Goal: Information Seeking & Learning: Learn about a topic

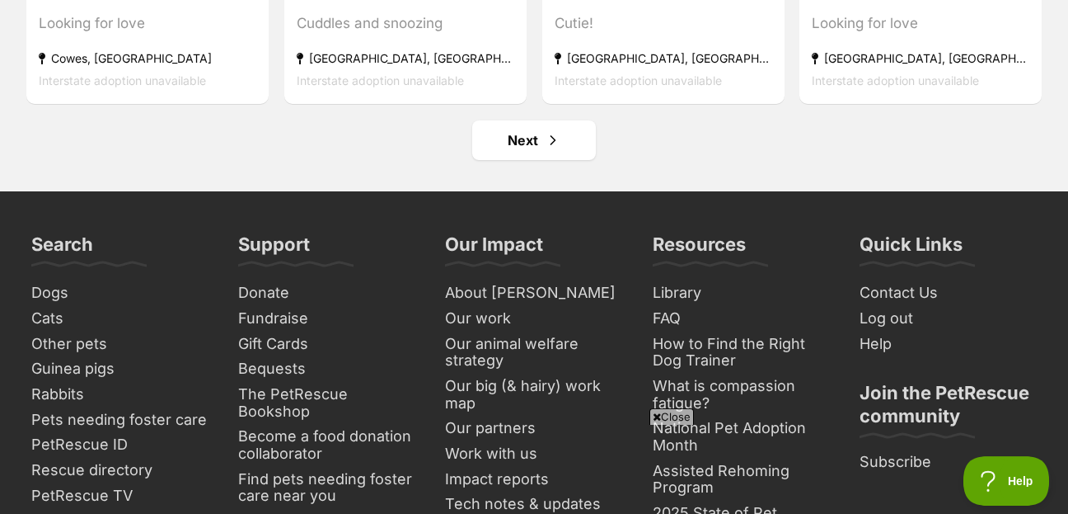
scroll to position [8243, 0]
click at [526, 120] on link "Next" at bounding box center [534, 140] width 124 height 40
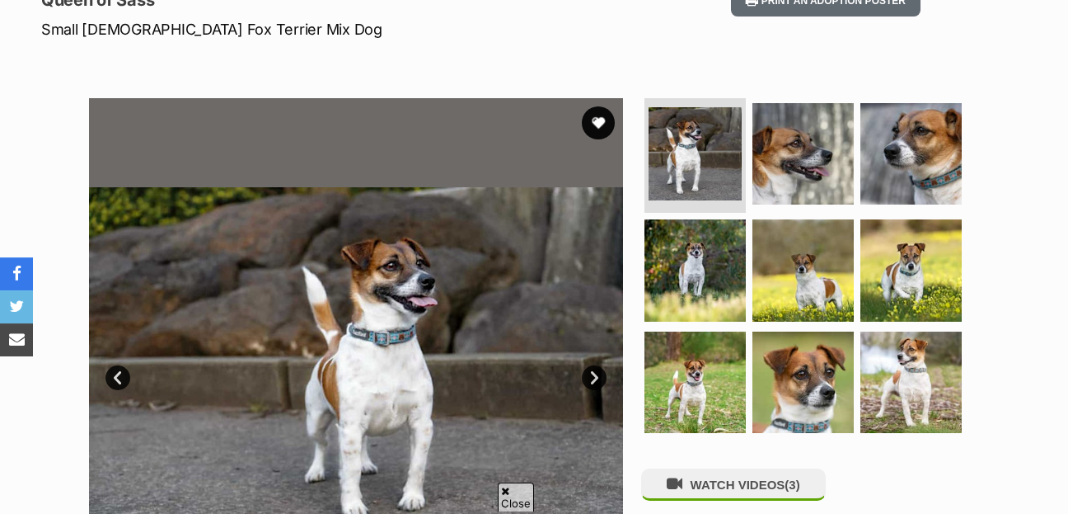
scroll to position [356, 0]
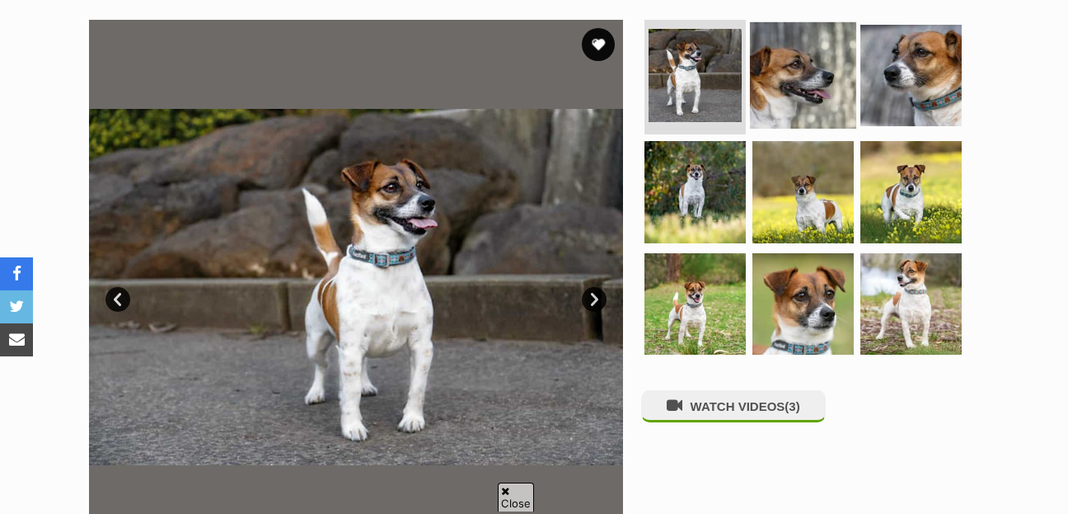
click at [805, 43] on img at bounding box center [803, 74] width 106 height 106
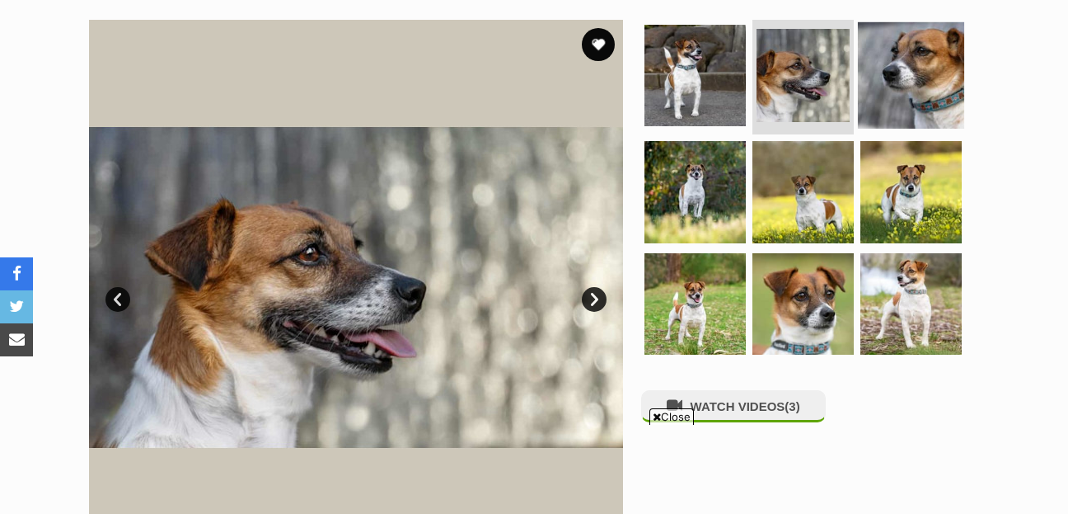
click at [917, 36] on img at bounding box center [911, 74] width 106 height 106
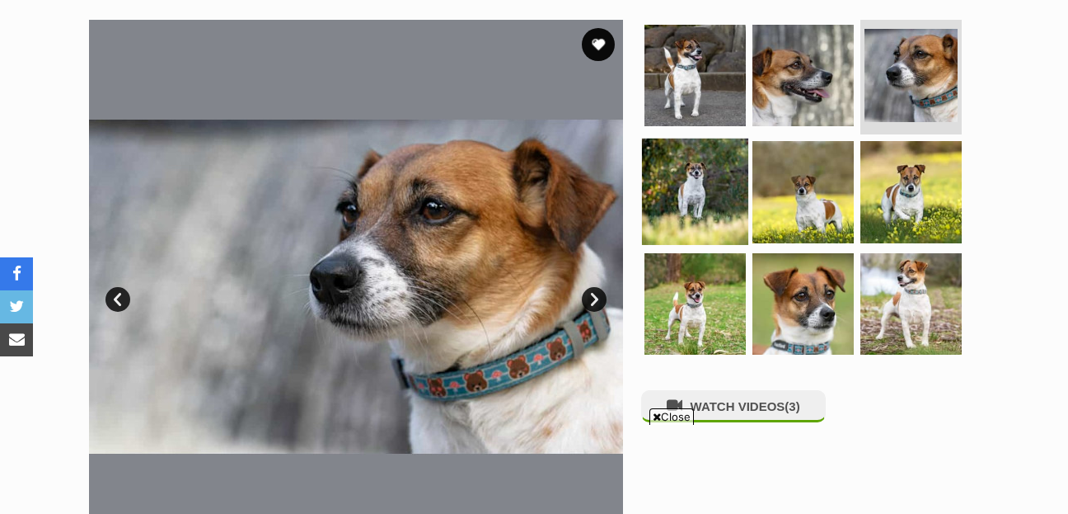
click at [681, 157] on img at bounding box center [695, 191] width 106 height 106
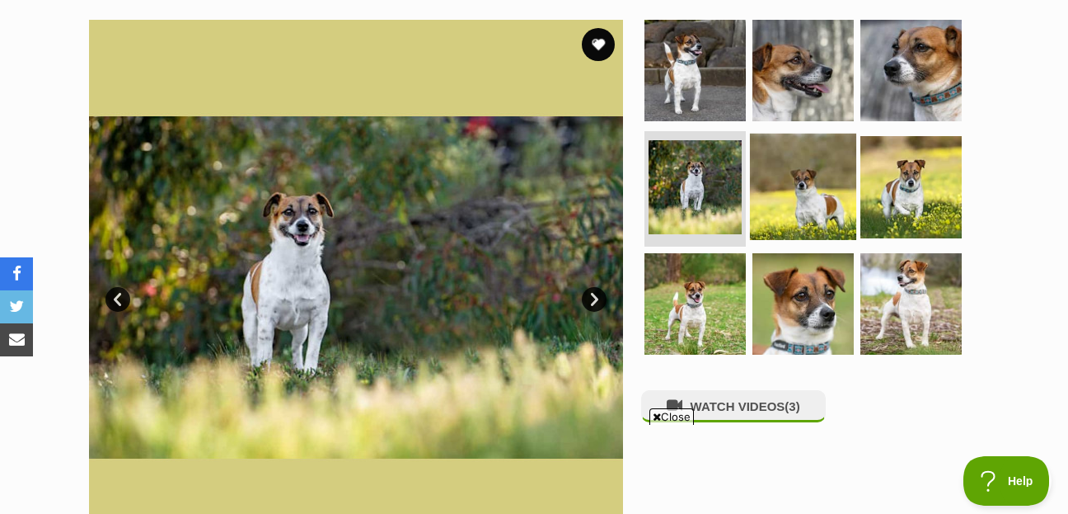
scroll to position [0, 0]
click at [793, 165] on img at bounding box center [803, 187] width 106 height 106
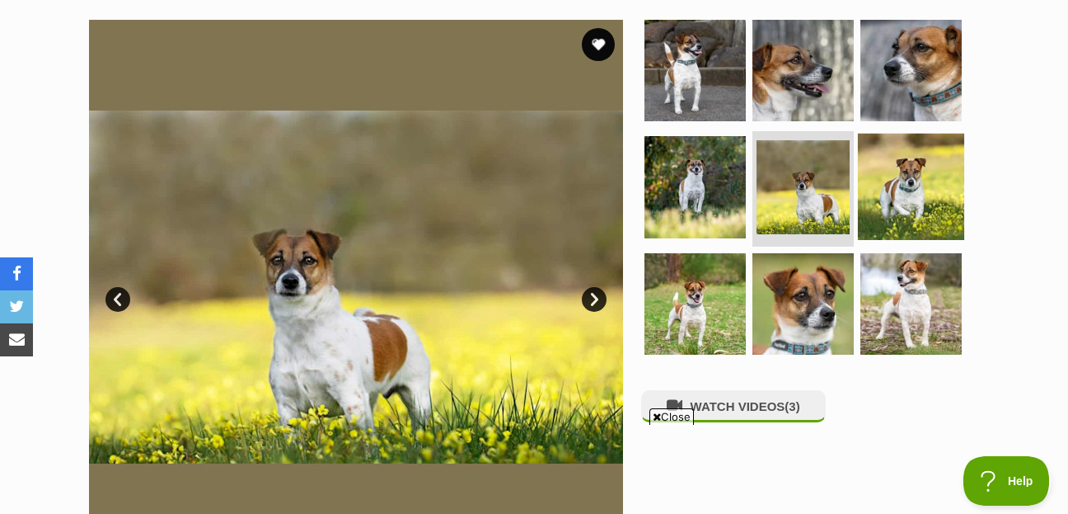
click at [918, 157] on img at bounding box center [911, 187] width 106 height 106
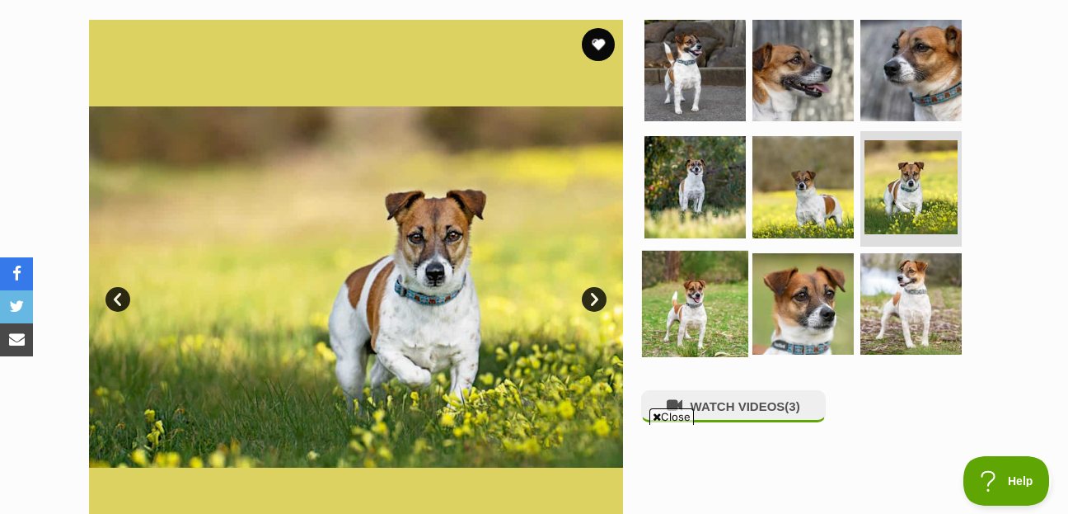
click at [691, 267] on img at bounding box center [695, 304] width 106 height 106
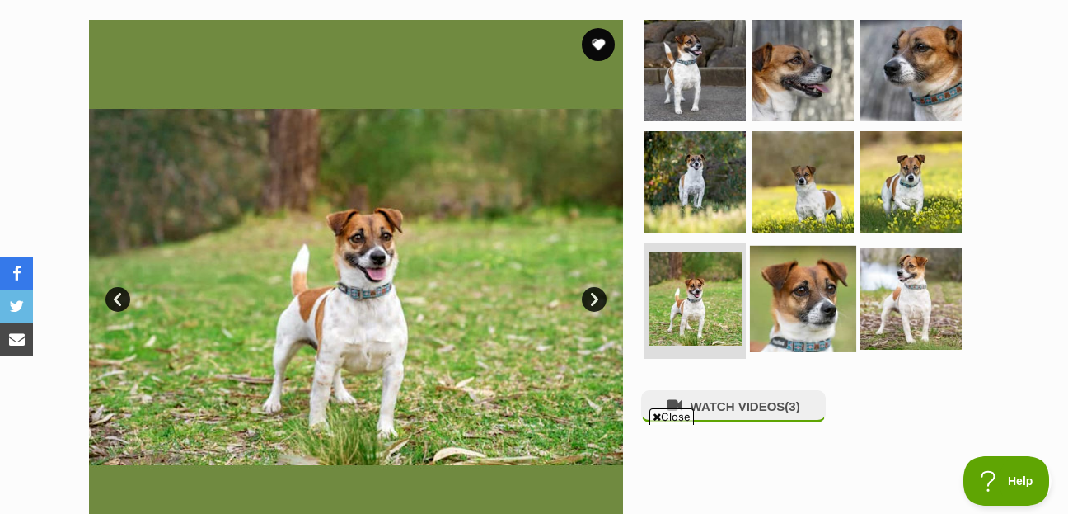
click at [813, 267] on img at bounding box center [803, 299] width 106 height 106
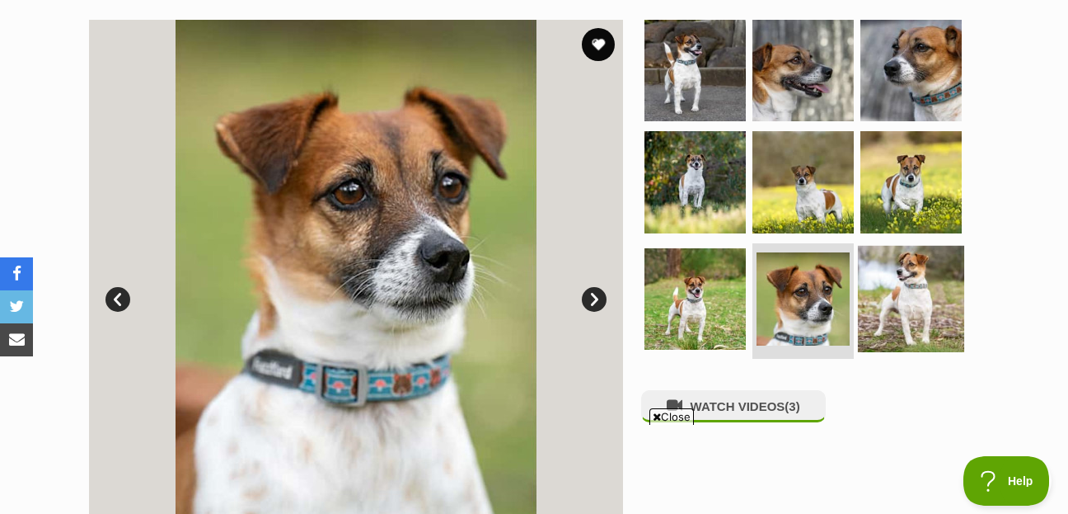
click at [899, 272] on img at bounding box center [911, 299] width 106 height 106
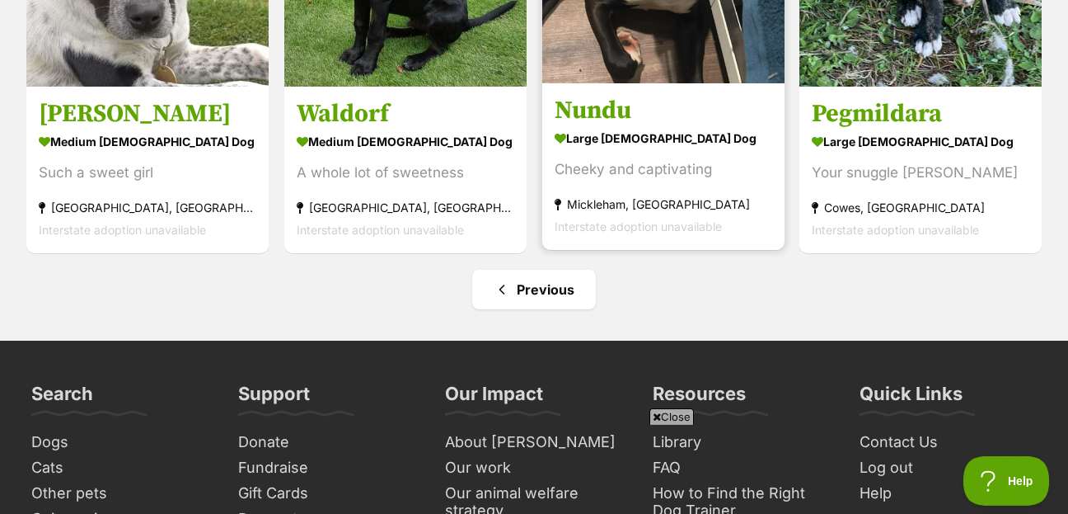
scroll to position [3027, 0]
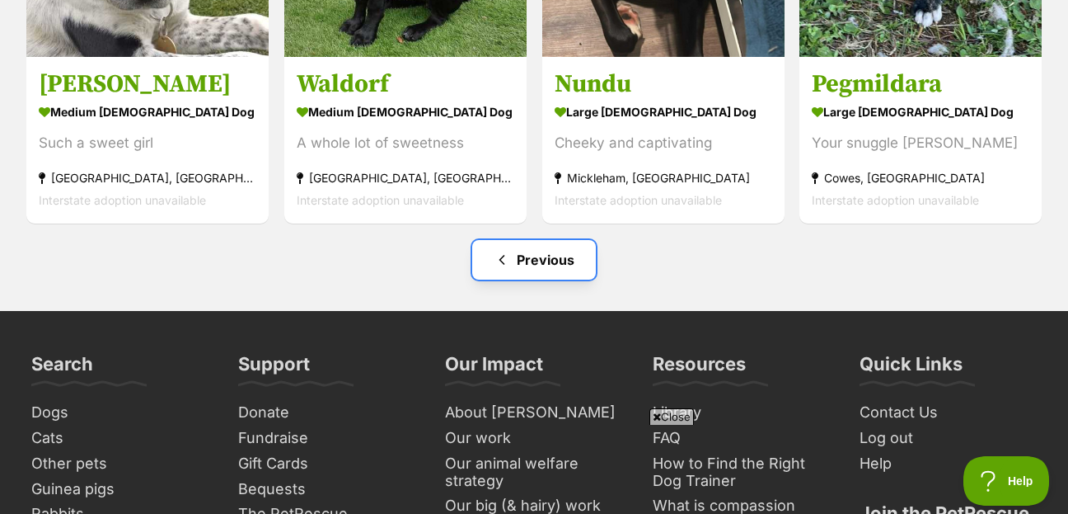
click at [546, 240] on link "Previous" at bounding box center [534, 260] width 124 height 40
